Goal: Task Accomplishment & Management: Complete application form

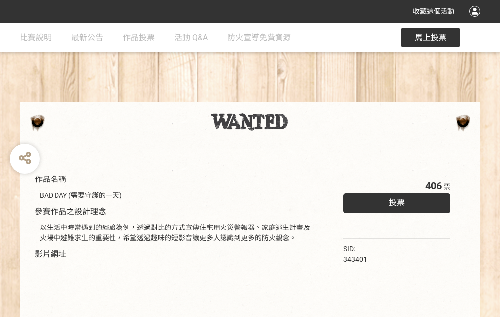
click at [476, 21] on div "收藏這個活動" at bounding box center [250, 11] width 500 height 23
click at [310, 98] on div "作品名稱 BAD DAY (需要守護的一天) 參賽作品之設計理念 以生活中時常遇到的經驗為例，透過對比的方式宣傳住宅用火災警報器、家庭逃生計畫及火場中避難求生…" at bounding box center [250, 231] width 500 height 417
click at [394, 201] on span "投票" at bounding box center [397, 202] width 16 height 9
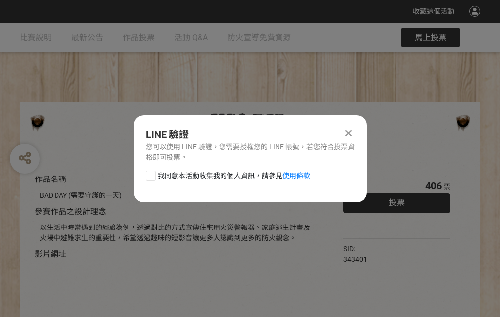
click at [150, 174] on div at bounding box center [151, 176] width 10 height 10
checkbox input "true"
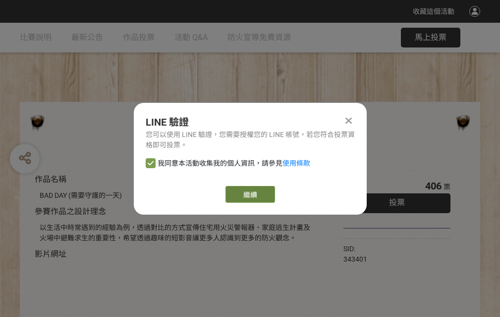
click at [249, 195] on link "繼續" at bounding box center [250, 194] width 50 height 17
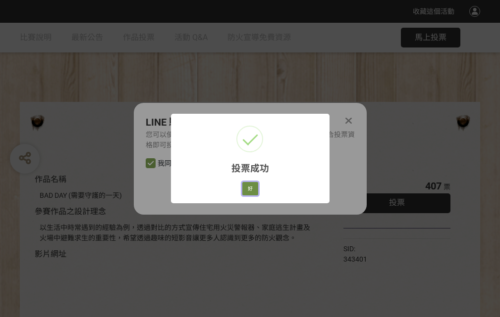
click at [247, 187] on button "好" at bounding box center [250, 189] width 16 height 14
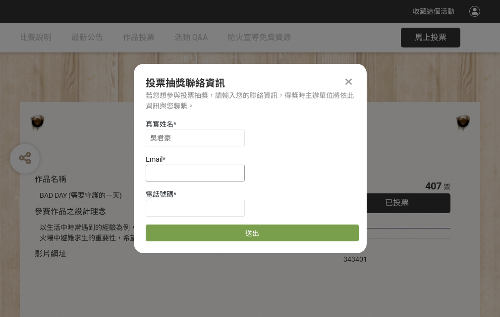
click at [198, 173] on input at bounding box center [195, 173] width 99 height 17
type input "[EMAIL_ADDRESS][DOMAIN_NAME]"
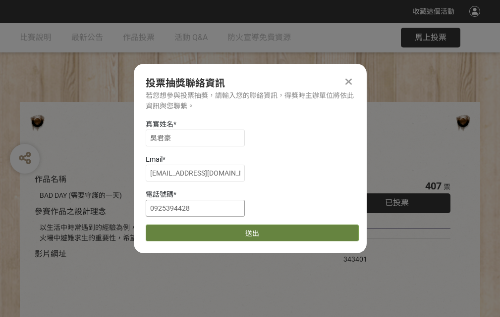
type input "0925394428"
click at [174, 230] on button "送出" at bounding box center [252, 233] width 213 height 17
